Goal: Task Accomplishment & Management: Manage account settings

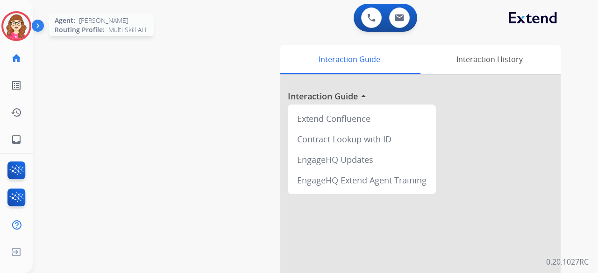
click at [16, 27] on img at bounding box center [16, 26] width 26 height 26
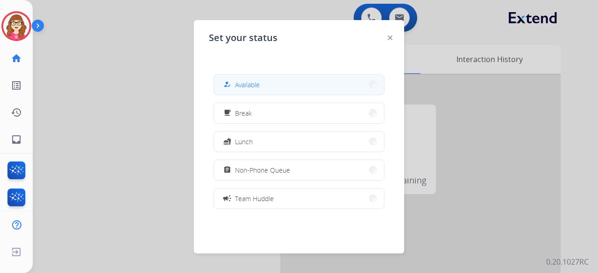
click at [275, 82] on button "how_to_reg Available" at bounding box center [299, 85] width 170 height 20
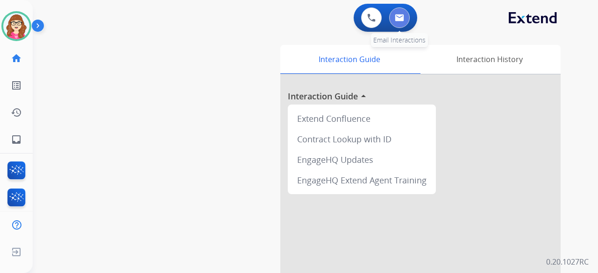
click at [406, 17] on button at bounding box center [399, 17] width 21 height 21
select select "**********"
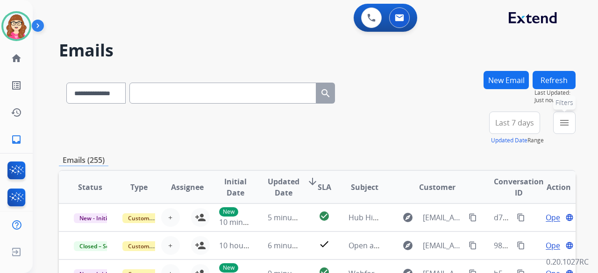
click at [560, 127] on mat-icon "menu" at bounding box center [564, 122] width 11 height 11
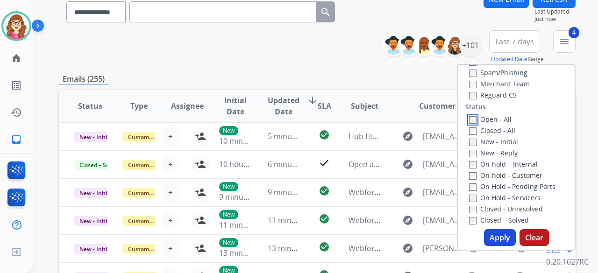
scroll to position [93, 0]
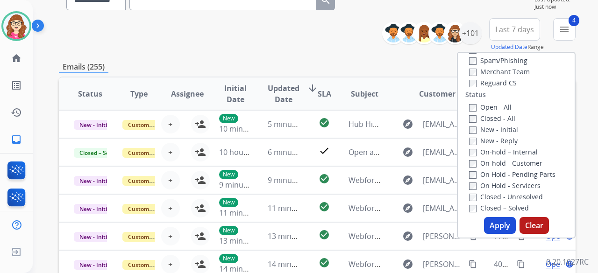
click at [495, 226] on button "Apply" at bounding box center [500, 225] width 32 height 17
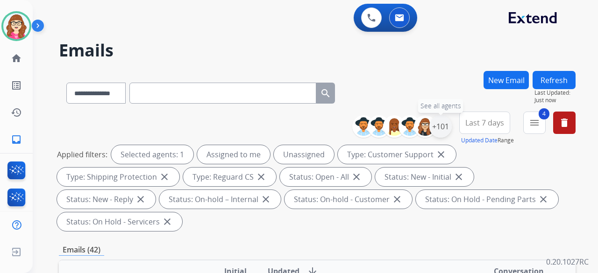
click at [438, 127] on div "+101" at bounding box center [440, 126] width 22 height 22
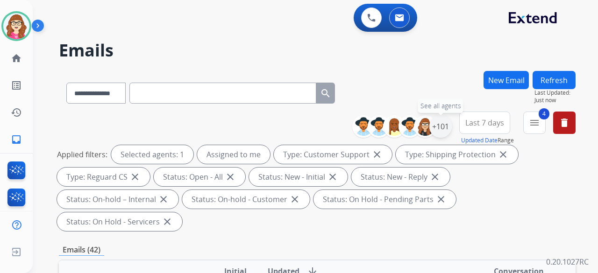
click at [442, 134] on div "+101" at bounding box center [440, 126] width 22 height 22
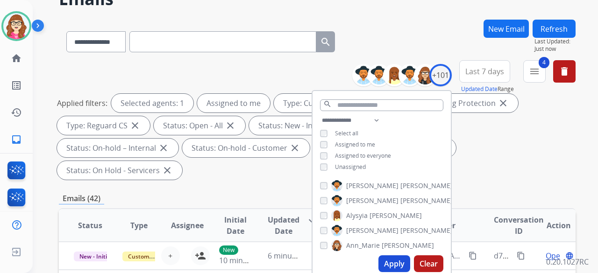
scroll to position [140, 0]
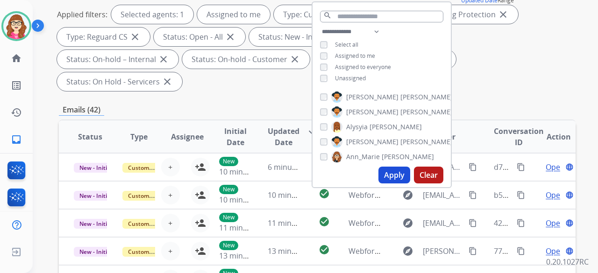
click at [386, 176] on button "Apply" at bounding box center [394, 175] width 32 height 17
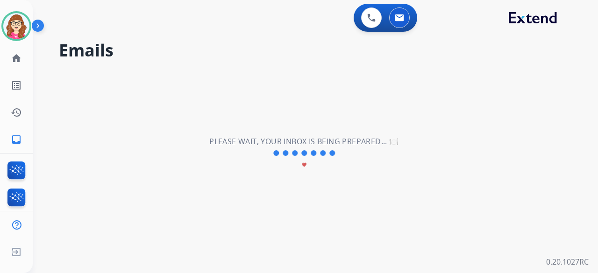
scroll to position [0, 0]
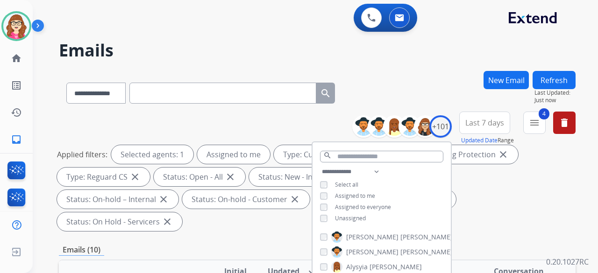
click at [268, 118] on div "**********" at bounding box center [317, 173] width 517 height 123
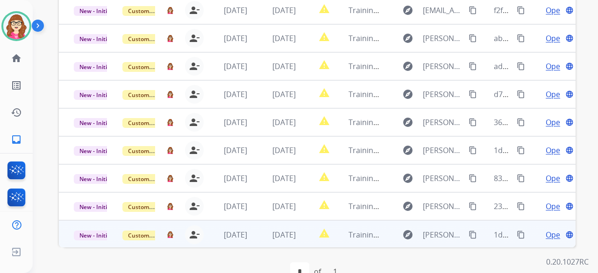
click at [546, 229] on span "Open" at bounding box center [555, 234] width 19 height 11
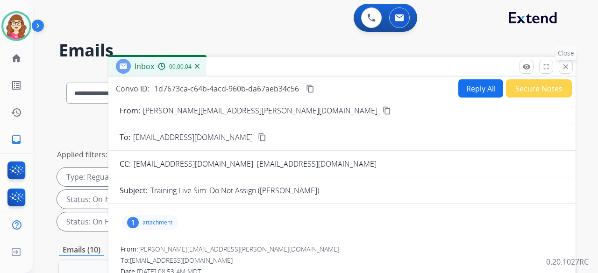
click at [563, 68] on mat-icon "close" at bounding box center [566, 67] width 8 height 8
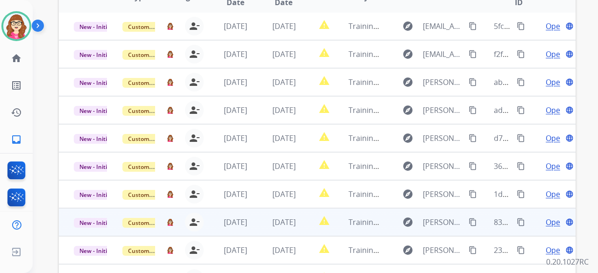
scroll to position [288, 0]
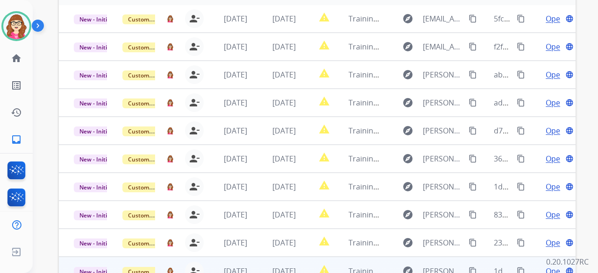
click at [546, 266] on span "Open" at bounding box center [555, 271] width 19 height 11
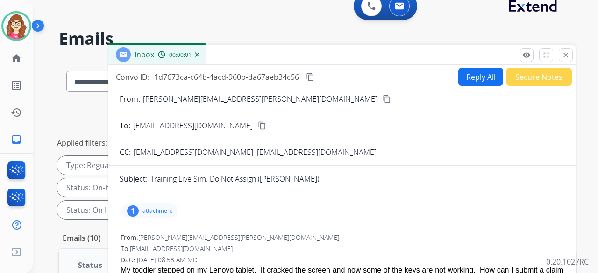
scroll to position [7, 0]
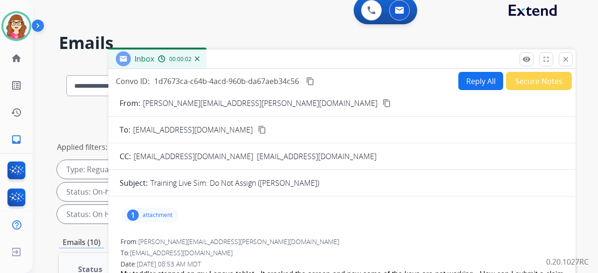
click at [523, 77] on button "Secure Notes" at bounding box center [539, 81] width 66 height 18
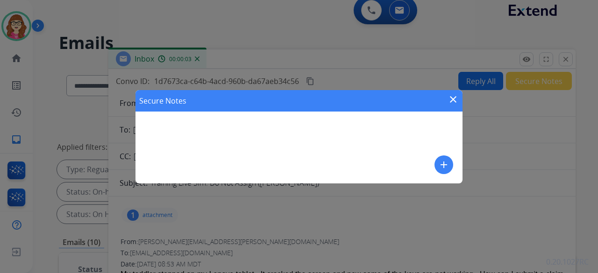
click at [445, 165] on mat-icon "add" at bounding box center [443, 164] width 11 height 11
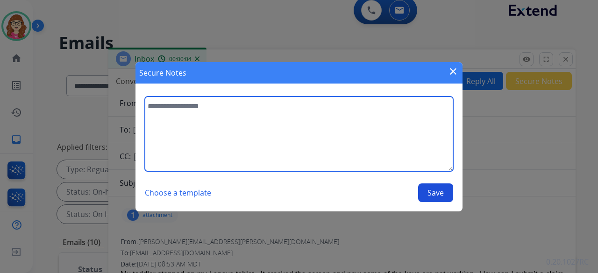
click at [287, 127] on textarea at bounding box center [299, 134] width 308 height 75
type textarea "**********"
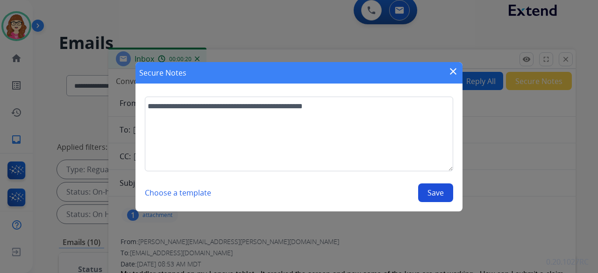
click at [435, 193] on button "Save" at bounding box center [435, 193] width 35 height 19
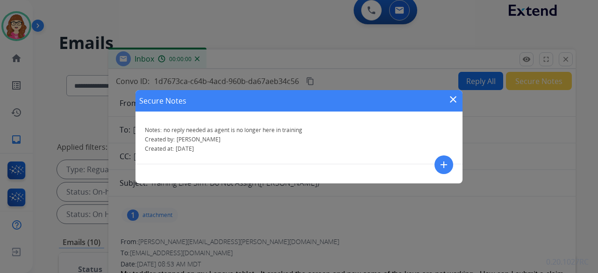
click at [451, 100] on mat-icon "close" at bounding box center [453, 99] width 11 height 11
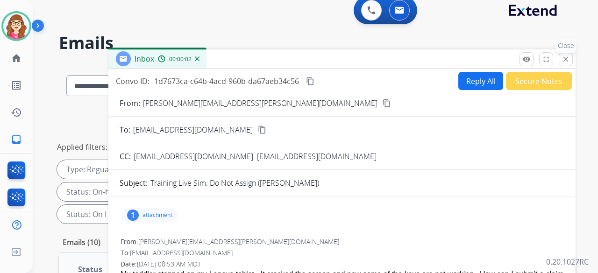
click at [568, 59] on mat-icon "close" at bounding box center [566, 59] width 8 height 8
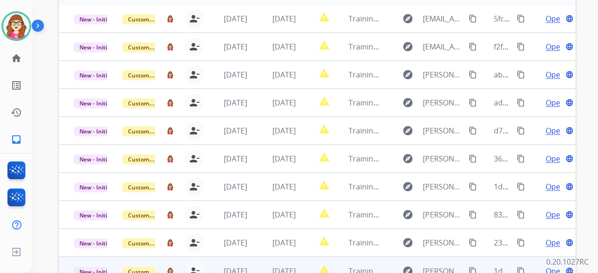
scroll to position [295, 0]
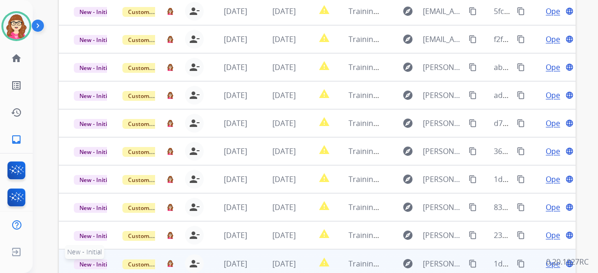
click at [85, 260] on span "New - Initial" at bounding box center [95, 265] width 43 height 10
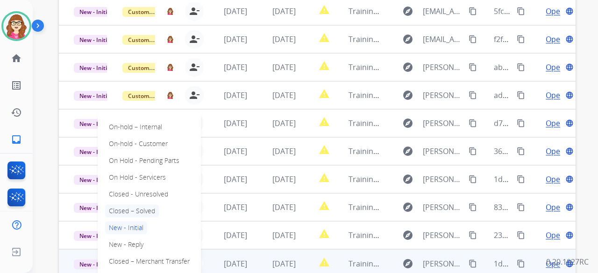
click at [132, 205] on p "Closed – Solved" at bounding box center [132, 211] width 54 height 13
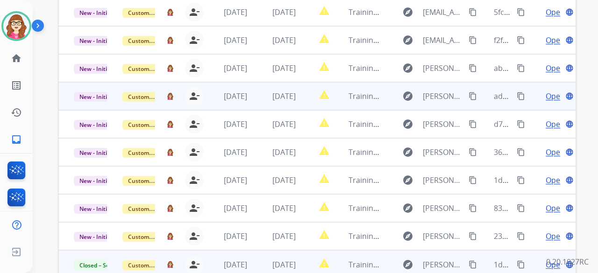
scroll to position [249, 0]
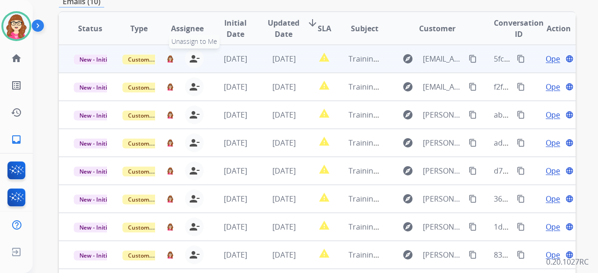
click at [192, 53] on mat-icon "person_remove" at bounding box center [194, 58] width 11 height 11
click at [206, 45] on td "[DATE]" at bounding box center [228, 59] width 49 height 28
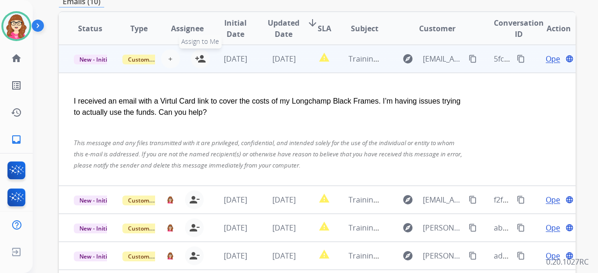
click at [200, 53] on mat-icon "person_add" at bounding box center [200, 58] width 11 height 11
click at [169, 55] on img at bounding box center [170, 58] width 7 height 7
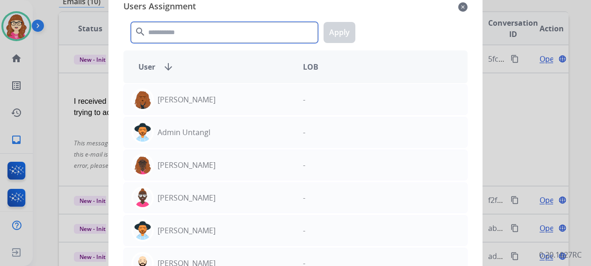
click at [199, 33] on input "text" at bounding box center [224, 32] width 187 height 21
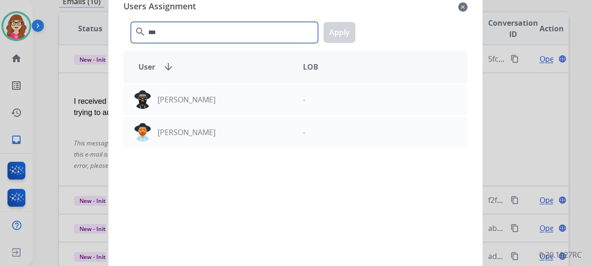
type input "***"
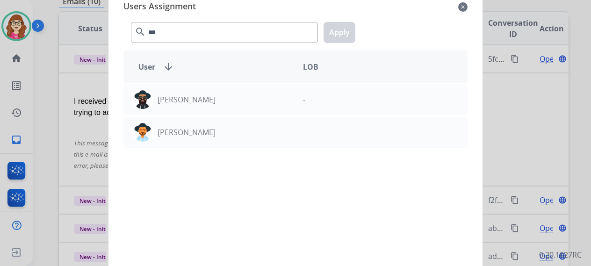
click at [459, 4] on mat-icon "close" at bounding box center [462, 6] width 9 height 11
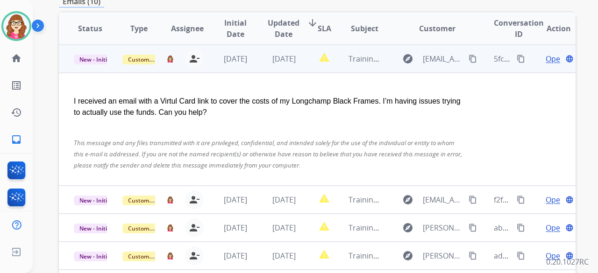
click at [165, 46] on div "[PERSON_NAME][EMAIL_ADDRESS][PERSON_NAME][DOMAIN_NAME] person_remove [PERSON_NA…" at bounding box center [180, 59] width 48 height 26
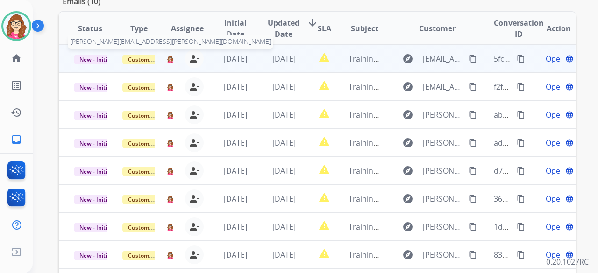
click at [170, 55] on img at bounding box center [170, 58] width 7 height 7
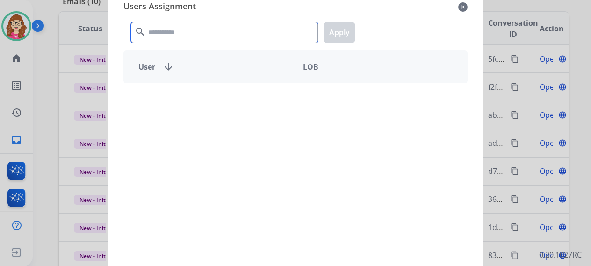
click at [199, 33] on input "text" at bounding box center [224, 32] width 187 height 21
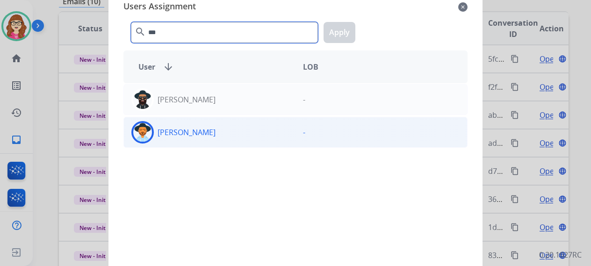
type input "***"
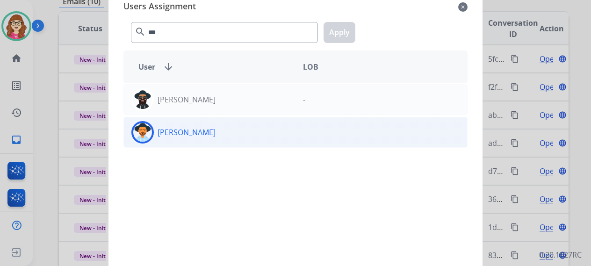
click at [305, 133] on div "-" at bounding box center [380, 132] width 171 height 22
click at [339, 36] on button "Apply" at bounding box center [339, 32] width 32 height 21
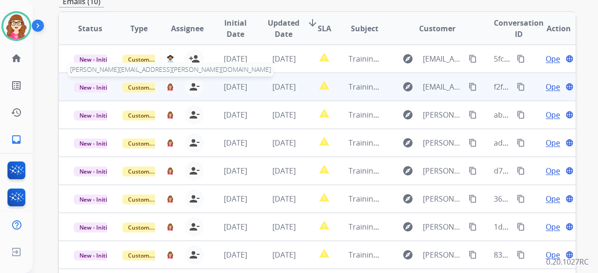
click at [169, 83] on img at bounding box center [170, 86] width 7 height 7
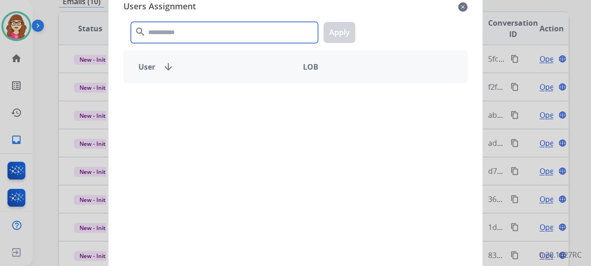
click at [176, 34] on input "text" at bounding box center [224, 32] width 187 height 21
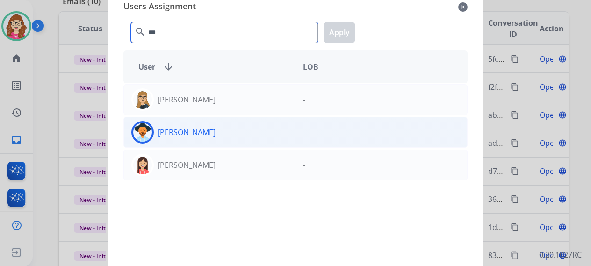
type input "***"
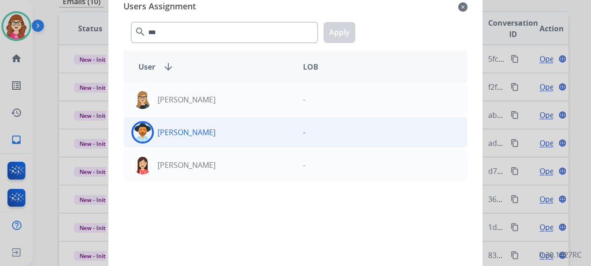
click at [228, 131] on div "[PERSON_NAME]" at bounding box center [209, 132] width 171 height 22
drag, startPoint x: 337, startPoint y: 30, endPoint x: 338, endPoint y: 36, distance: 6.1
click at [337, 30] on button "Apply" at bounding box center [339, 32] width 32 height 21
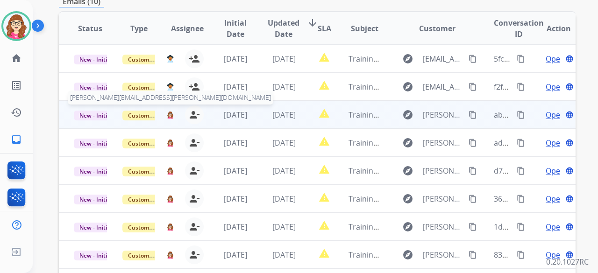
click at [169, 111] on img at bounding box center [170, 114] width 7 height 7
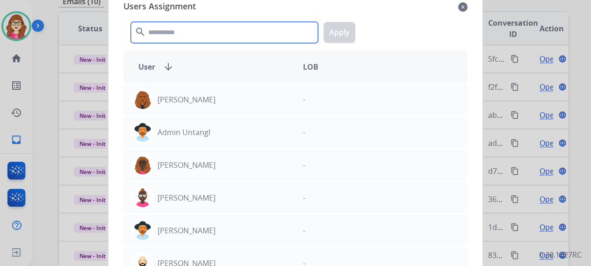
click at [181, 36] on input "text" at bounding box center [224, 32] width 187 height 21
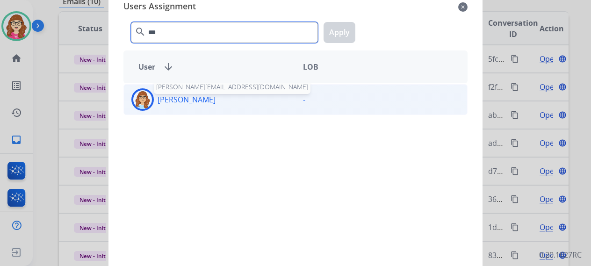
type input "***"
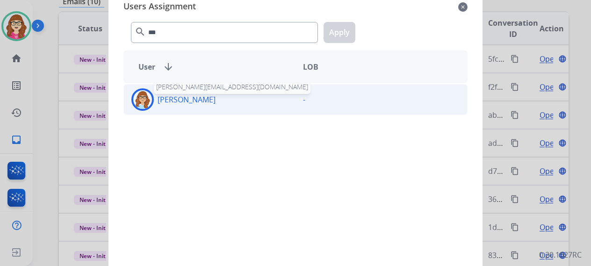
click at [202, 99] on p "[PERSON_NAME]" at bounding box center [186, 99] width 58 height 11
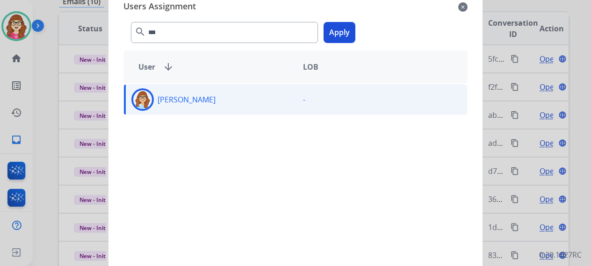
click at [346, 30] on button "Apply" at bounding box center [339, 32] width 32 height 21
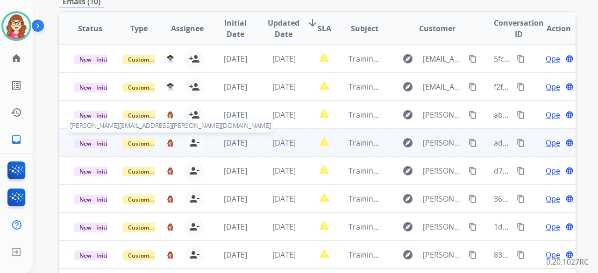
click at [168, 139] on img at bounding box center [170, 142] width 7 height 7
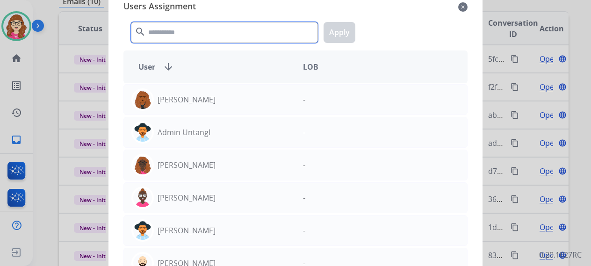
click at [206, 38] on input "text" at bounding box center [224, 32] width 187 height 21
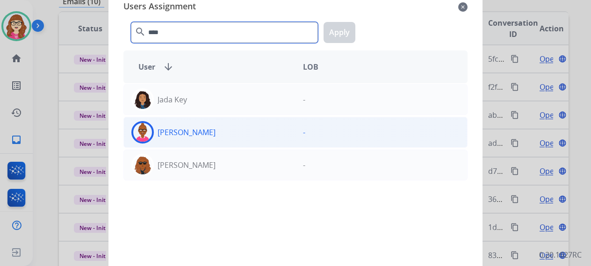
type input "****"
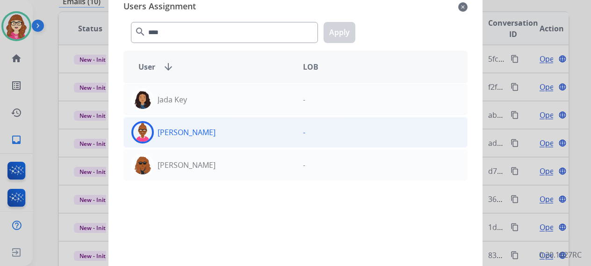
click at [303, 132] on p "-" at bounding box center [304, 132] width 2 height 11
click at [345, 31] on button "Apply" at bounding box center [339, 32] width 32 height 21
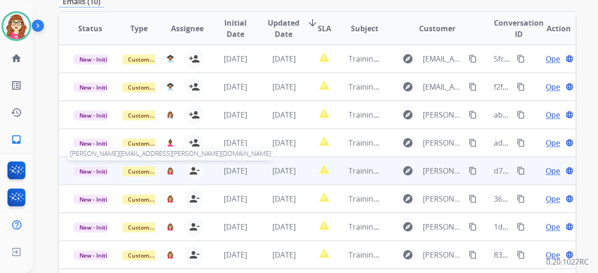
click at [171, 158] on div "[PERSON_NAME][EMAIL_ADDRESS][PERSON_NAME][DOMAIN_NAME] person_remove [PERSON_NA…" at bounding box center [180, 171] width 48 height 26
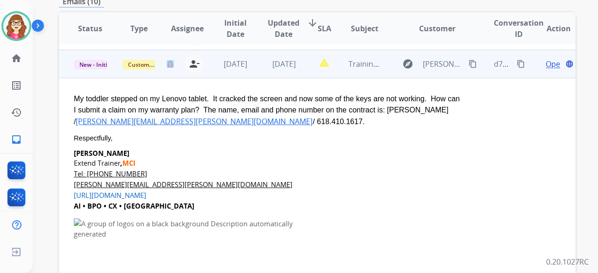
scroll to position [112, 0]
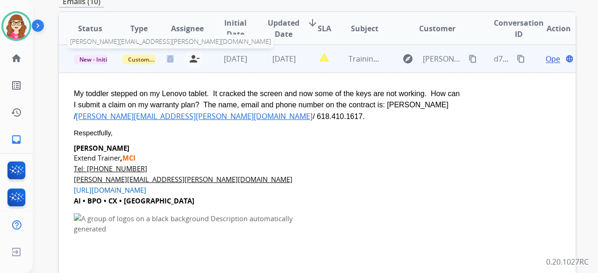
click at [169, 55] on img at bounding box center [170, 58] width 7 height 7
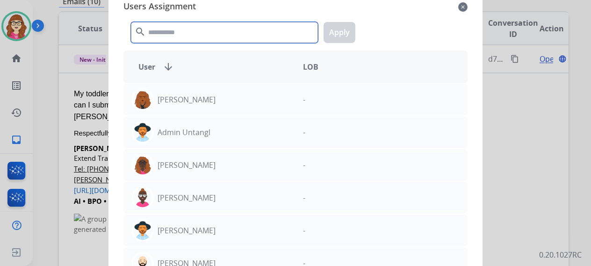
click at [193, 34] on input "text" at bounding box center [224, 32] width 187 height 21
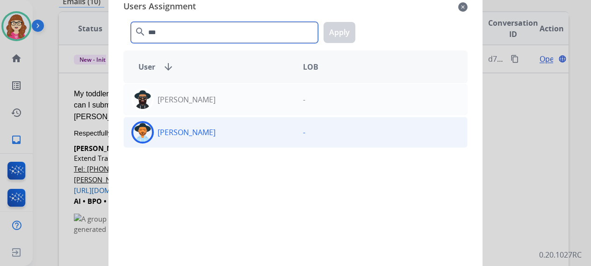
type input "***"
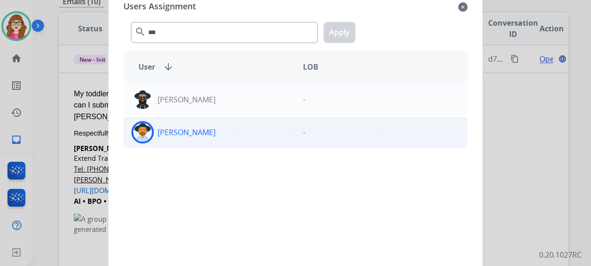
click at [235, 132] on div "[PERSON_NAME]" at bounding box center [209, 132] width 171 height 22
click at [340, 20] on div "*** search Apply" at bounding box center [295, 30] width 344 height 32
click at [342, 33] on button "Apply" at bounding box center [339, 32] width 32 height 21
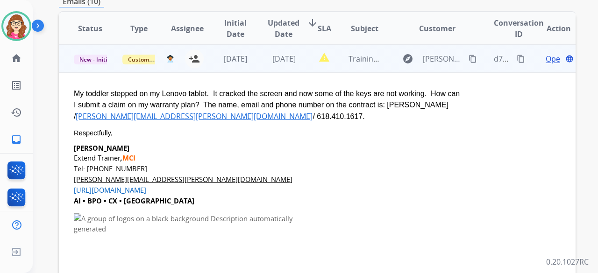
click at [341, 45] on td "Training Live Sim: Do Not Assign ([PERSON_NAME])" at bounding box center [358, 59] width 49 height 28
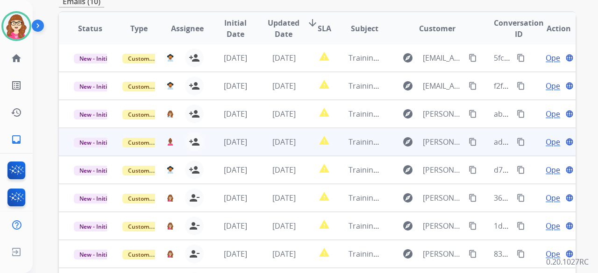
scroll to position [325, 0]
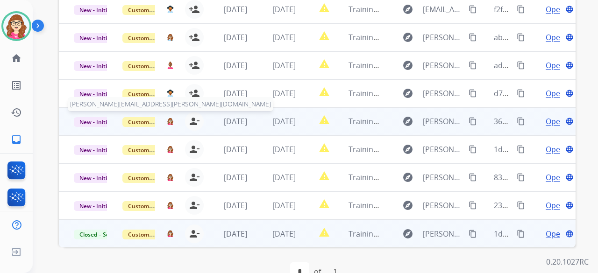
click at [167, 118] on img at bounding box center [170, 121] width 7 height 7
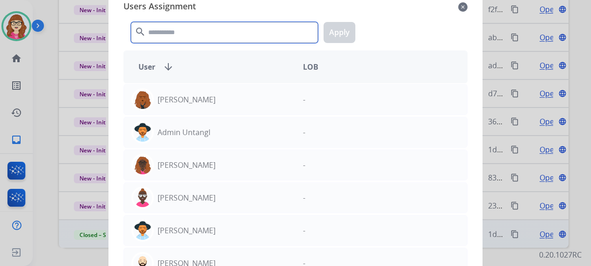
click at [194, 36] on input "text" at bounding box center [224, 32] width 187 height 21
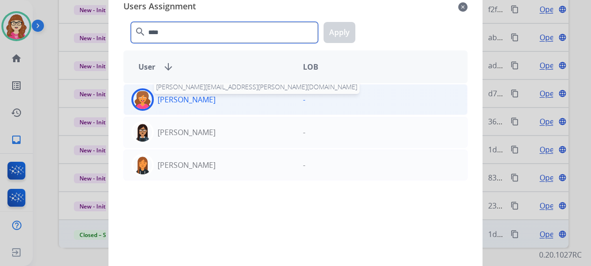
type input "****"
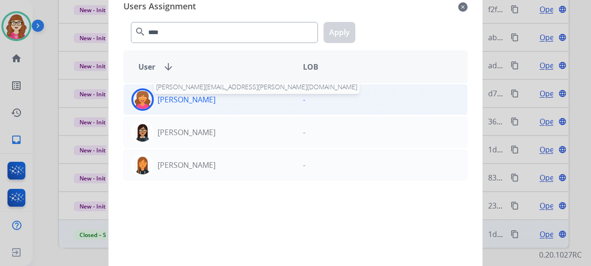
click at [205, 101] on p "[PERSON_NAME]" at bounding box center [186, 99] width 58 height 11
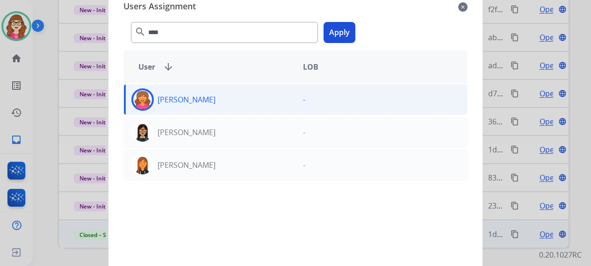
click at [328, 43] on div "**** search Apply" at bounding box center [295, 30] width 344 height 32
click at [329, 35] on button "Apply" at bounding box center [339, 32] width 32 height 21
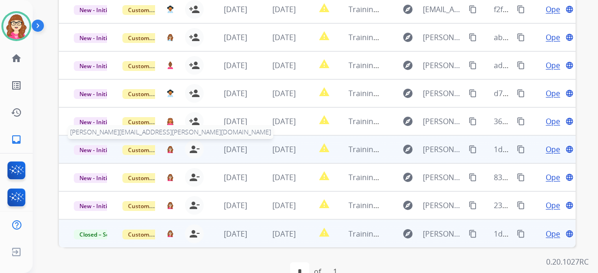
click at [167, 146] on img at bounding box center [170, 149] width 7 height 7
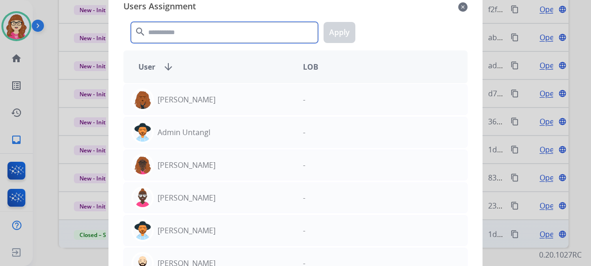
click at [211, 38] on input "text" at bounding box center [224, 32] width 187 height 21
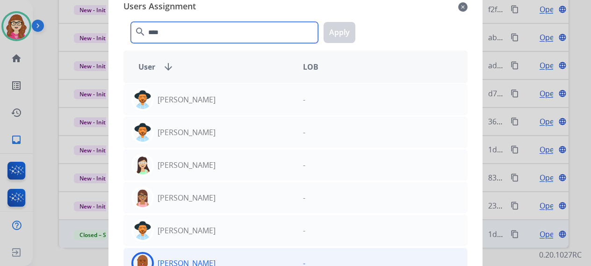
type input "****"
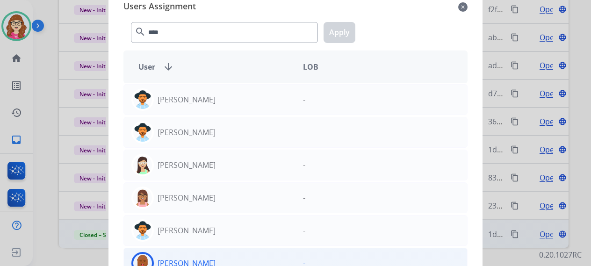
click at [266, 259] on div "[PERSON_NAME]" at bounding box center [209, 263] width 171 height 22
click at [337, 35] on button "Apply" at bounding box center [339, 32] width 32 height 21
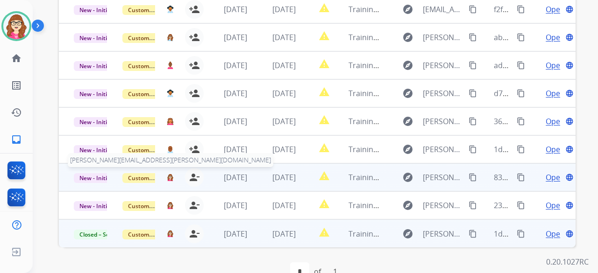
click at [170, 174] on img at bounding box center [170, 177] width 7 height 7
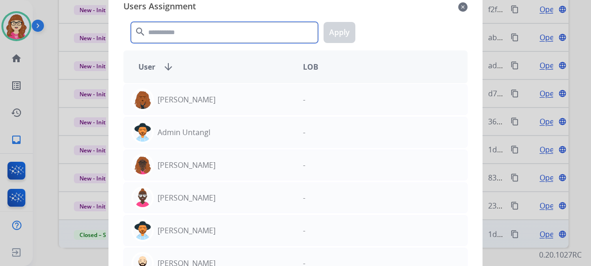
click at [193, 33] on input "text" at bounding box center [224, 32] width 187 height 21
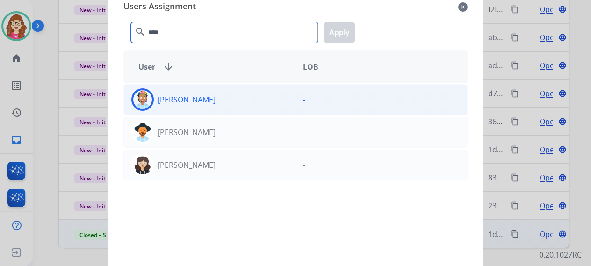
type input "****"
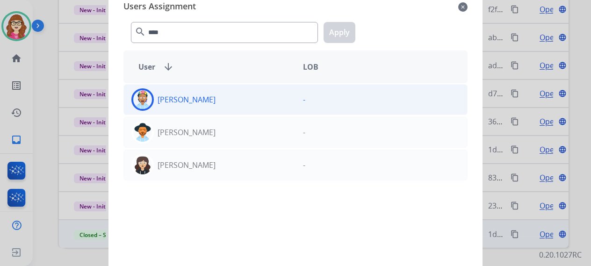
click at [220, 105] on div "[PERSON_NAME]" at bounding box center [209, 99] width 171 height 22
click at [332, 33] on button "Apply" at bounding box center [339, 32] width 32 height 21
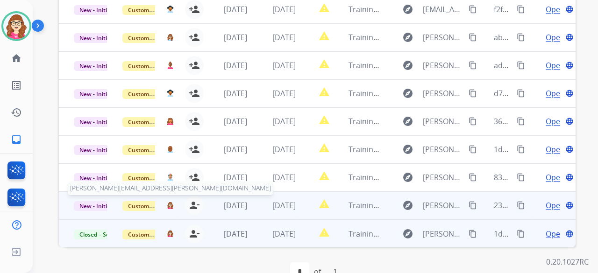
click at [169, 202] on img at bounding box center [170, 205] width 7 height 7
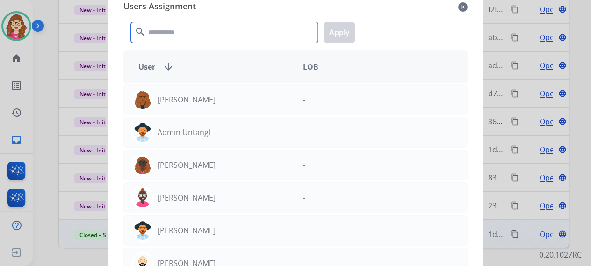
click at [205, 37] on input "text" at bounding box center [224, 32] width 187 height 21
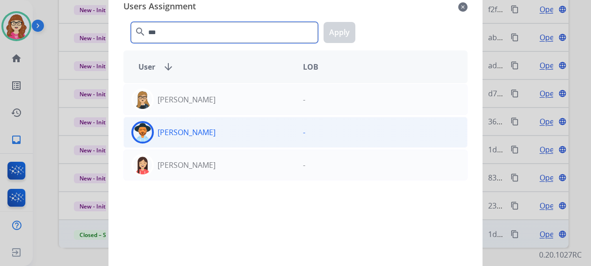
type input "***"
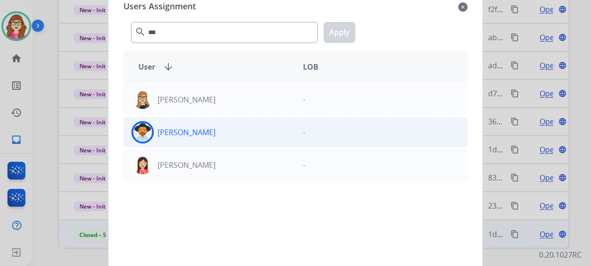
click at [235, 141] on div "[PERSON_NAME]" at bounding box center [209, 132] width 171 height 22
click at [335, 38] on button "Apply" at bounding box center [339, 32] width 32 height 21
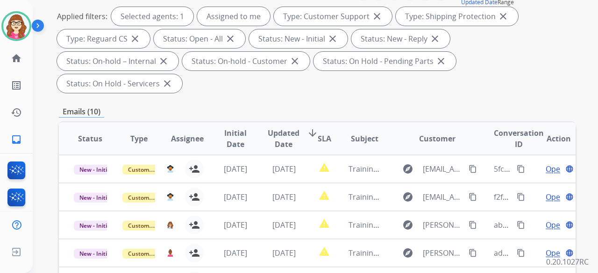
scroll to position [0, 0]
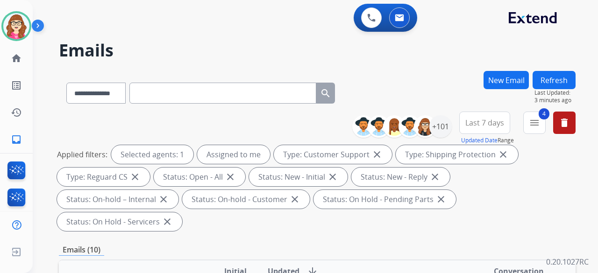
click at [547, 81] on button "Refresh" at bounding box center [554, 80] width 43 height 18
click at [440, 127] on div "+101" at bounding box center [440, 126] width 22 height 22
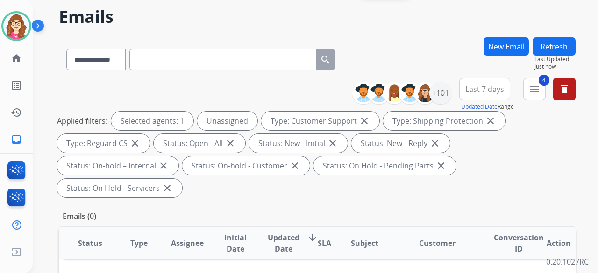
scroll to position [47, 0]
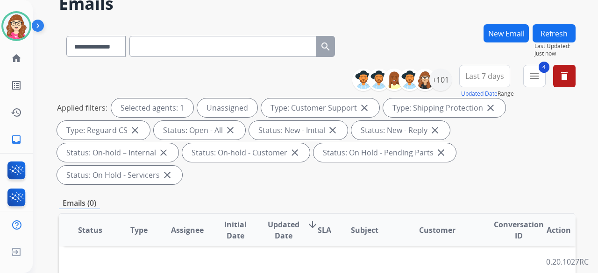
click at [450, 82] on div "**********" at bounding box center [467, 82] width 216 height 34
click at [443, 84] on div "+101" at bounding box center [440, 80] width 22 height 22
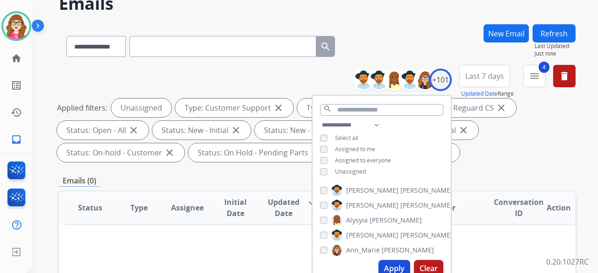
click at [392, 266] on button "Apply" at bounding box center [394, 268] width 32 height 17
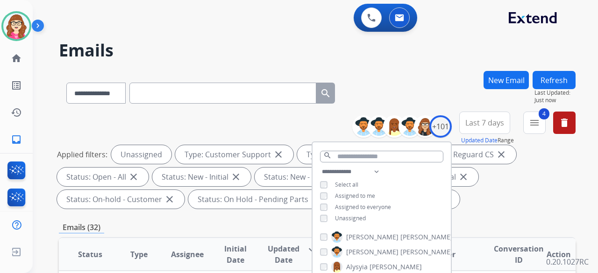
click at [310, 123] on div "**********" at bounding box center [317, 162] width 517 height 101
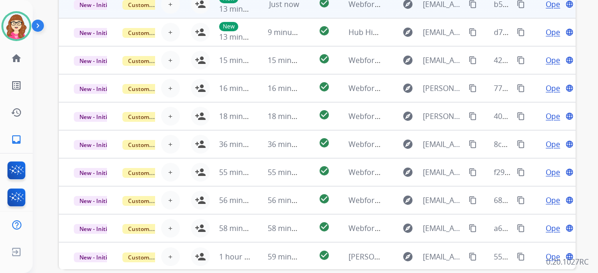
scroll to position [325, 0]
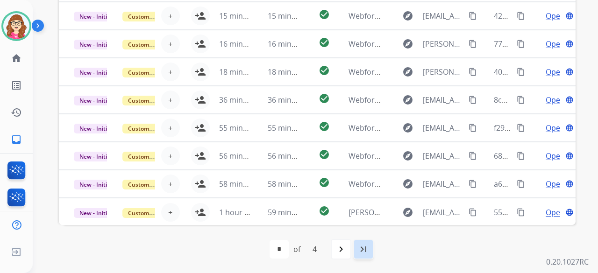
click at [360, 250] on mat-icon "last_page" at bounding box center [363, 249] width 11 height 11
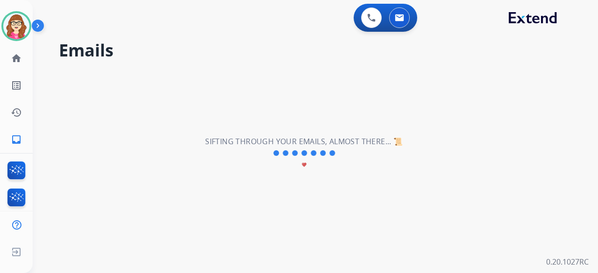
scroll to position [0, 0]
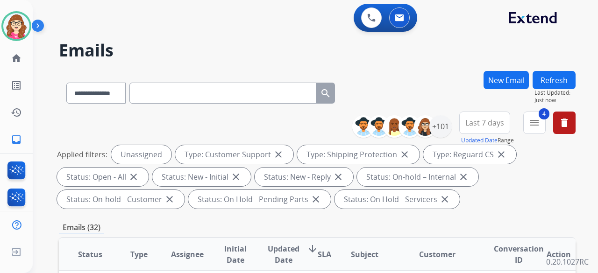
click at [490, 121] on span "Last 7 days" at bounding box center [484, 123] width 39 height 4
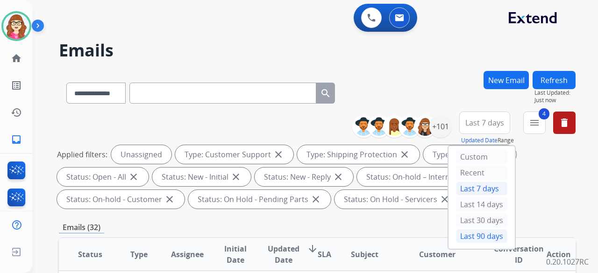
click at [465, 235] on div "Last 90 days" at bounding box center [481, 236] width 51 height 14
click at [537, 181] on div "Applied filters: Unassigned Type: Customer Support close Type: Shipping Protect…" at bounding box center [315, 177] width 517 height 64
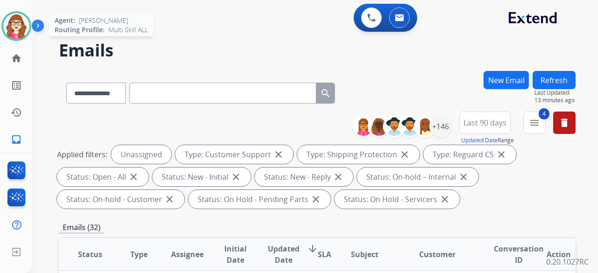
click at [14, 26] on img at bounding box center [16, 26] width 26 height 26
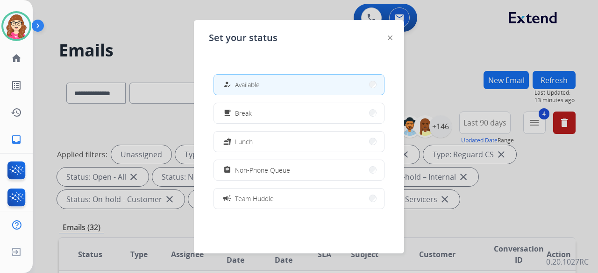
scroll to position [148, 0]
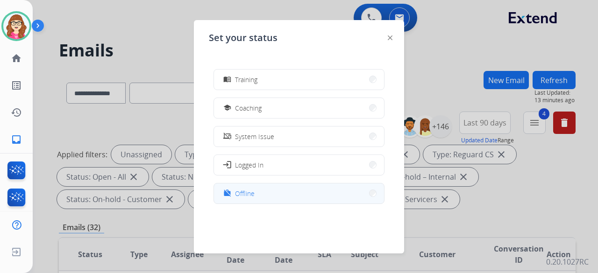
click at [288, 191] on button "work_off Offline" at bounding box center [299, 194] width 170 height 20
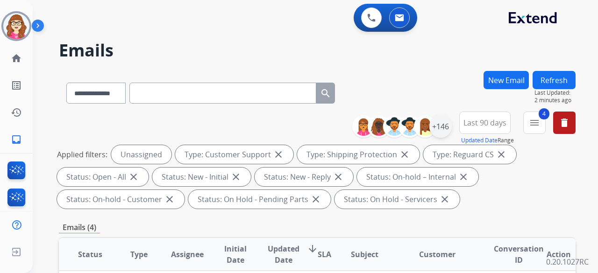
click at [443, 126] on div "+146" at bounding box center [440, 126] width 22 height 22
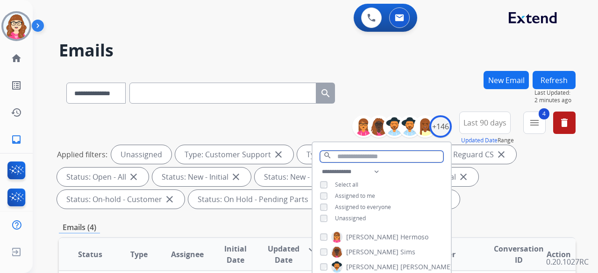
click at [390, 155] on input "text" at bounding box center [381, 157] width 123 height 12
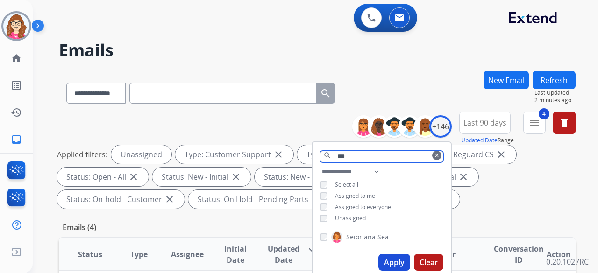
type input "***"
drag, startPoint x: 235, startPoint y: 42, endPoint x: 236, endPoint y: 36, distance: 5.7
click at [235, 42] on h2 "Emails" at bounding box center [317, 50] width 517 height 19
